Goal: Transaction & Acquisition: Obtain resource

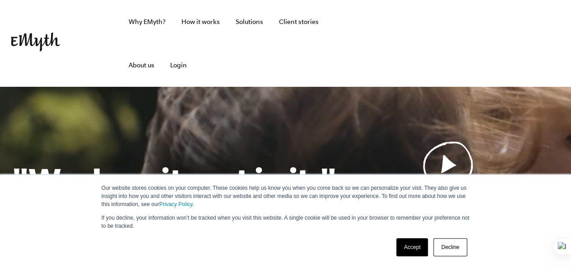
click at [459, 244] on link "Decline" at bounding box center [450, 247] width 33 height 18
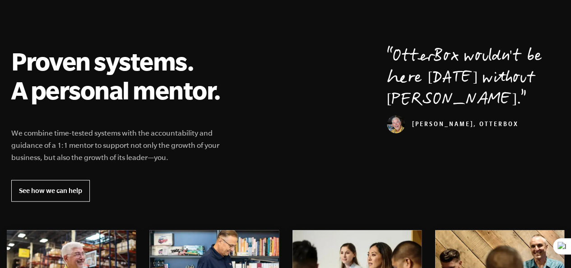
scroll to position [361, 0]
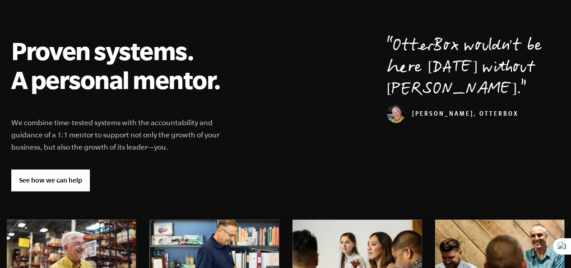
click at [74, 184] on link "See how we can help" at bounding box center [50, 180] width 79 height 22
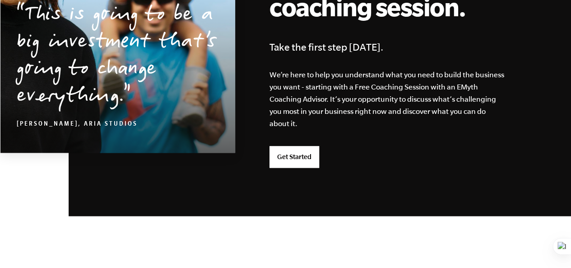
scroll to position [2325, 0]
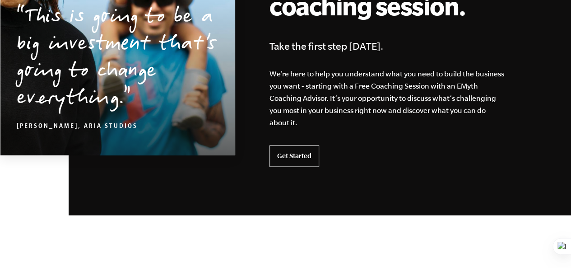
click at [289, 159] on link "Get Started" at bounding box center [295, 156] width 50 height 22
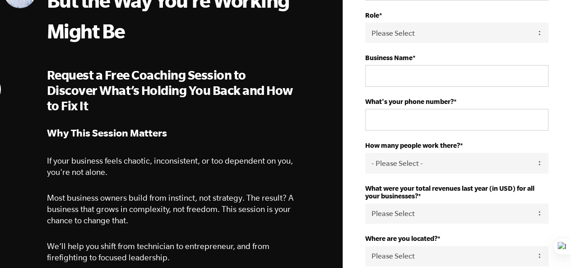
scroll to position [148, 0]
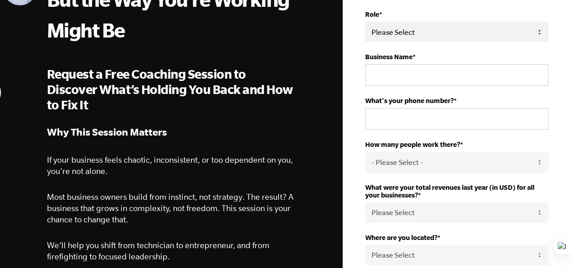
click at [412, 27] on select "Please Select Owner Partner / Co-Owner Executive Employee / Other" at bounding box center [456, 32] width 183 height 20
click at [359, 57] on div "First Name * Last Name * Email * Role * Please Select Owner Partner / Co-Owner …" at bounding box center [457, 178] width 210 height 562
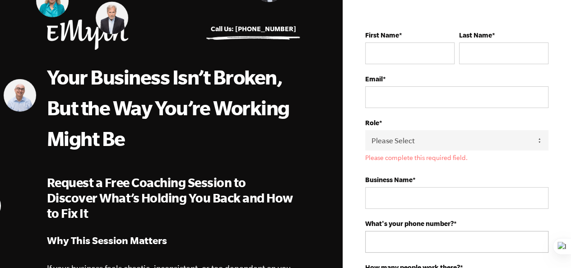
scroll to position [0, 0]
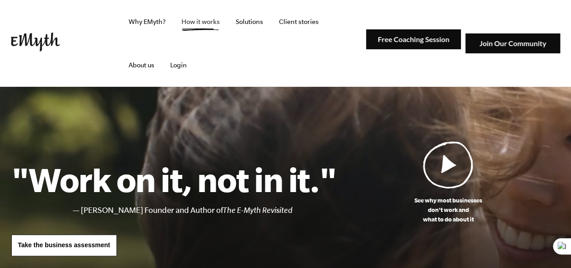
click at [205, 23] on link "How it works" at bounding box center [200, 21] width 53 height 43
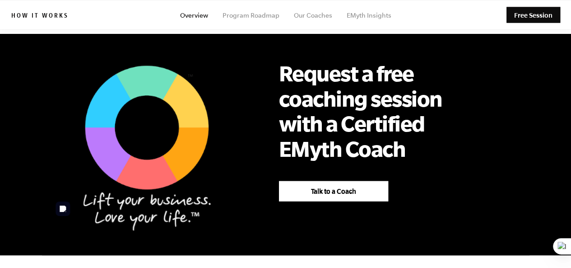
scroll to position [603, 0]
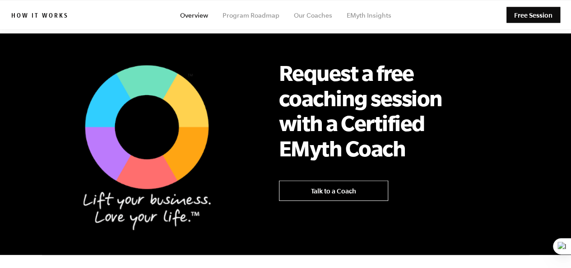
click at [327, 180] on link "Talk to a Coach" at bounding box center [333, 190] width 109 height 20
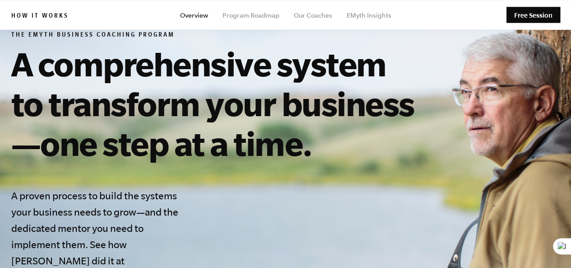
scroll to position [0, 0]
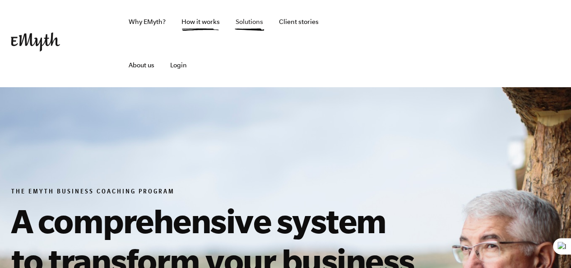
click at [256, 19] on link "Solutions" at bounding box center [250, 21] width 42 height 43
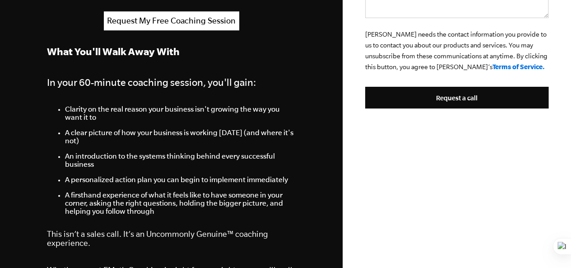
scroll to position [499, 0]
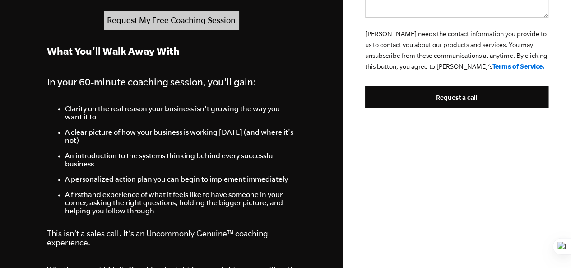
click at [215, 16] on link "Request My Free Coaching Session" at bounding box center [171, 20] width 135 height 19
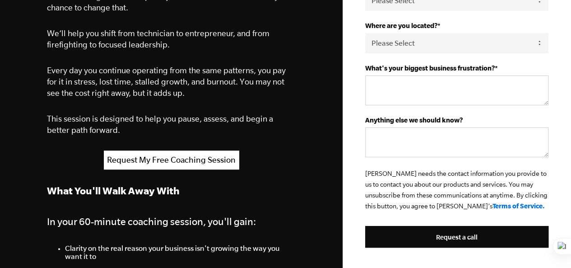
scroll to position [377, 0]
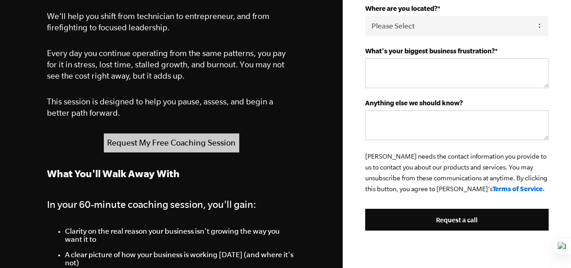
click at [199, 137] on link "Request My Free Coaching Session" at bounding box center [171, 142] width 135 height 19
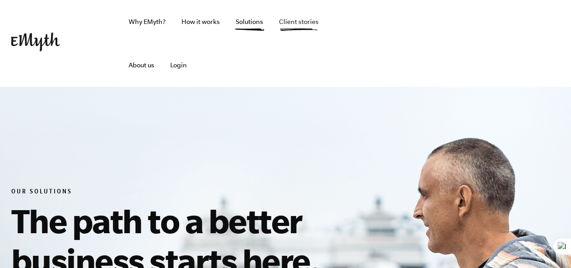
click at [291, 27] on link "Client stories" at bounding box center [299, 21] width 54 height 43
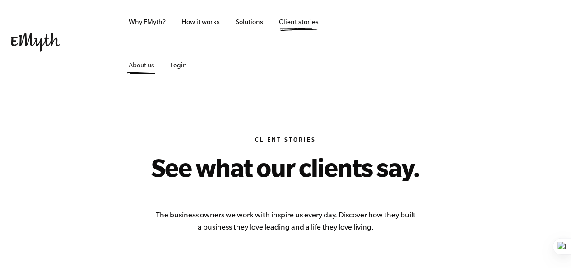
click at [162, 43] on link "About us" at bounding box center [141, 64] width 40 height 43
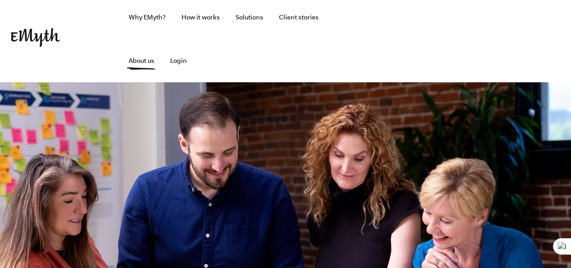
scroll to position [3, 0]
